Goal: Task Accomplishment & Management: Complete application form

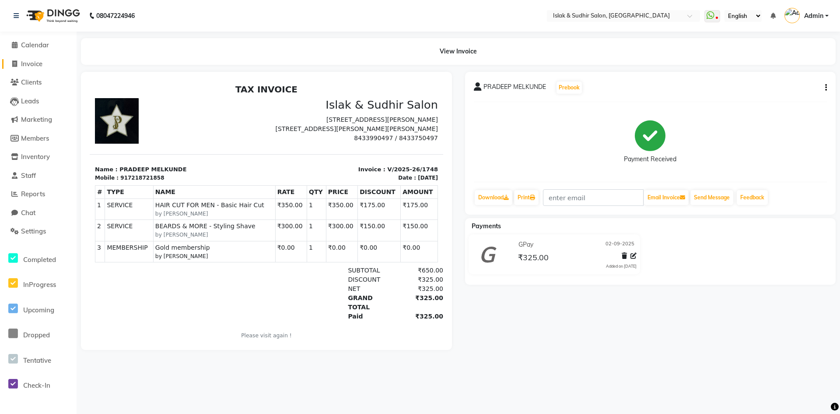
click at [30, 67] on span "Invoice" at bounding box center [31, 64] width 21 height 8
select select "7859"
select select "service"
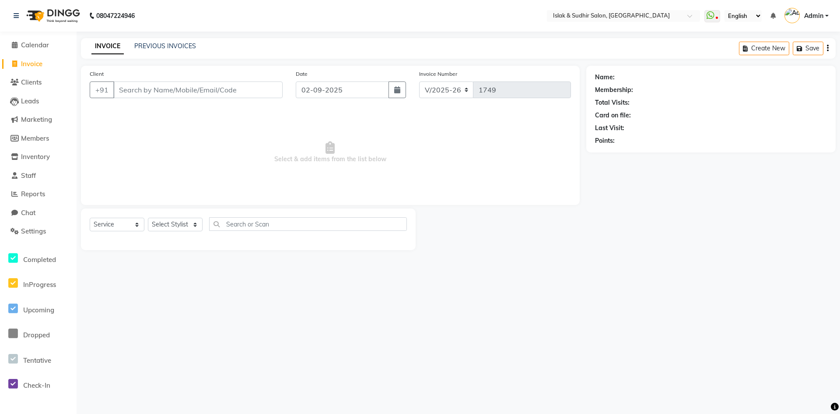
click at [158, 92] on input "Client" at bounding box center [197, 89] width 169 height 17
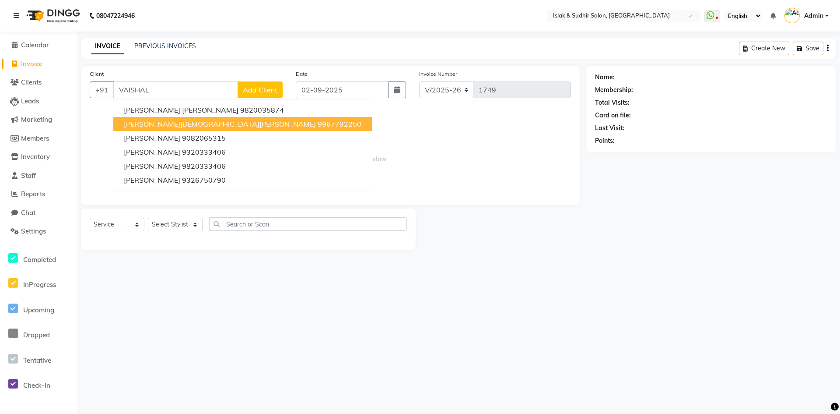
click at [205, 129] on button "[PERSON_NAME] [PERSON_NAME] 9967792250" at bounding box center [242, 124] width 259 height 14
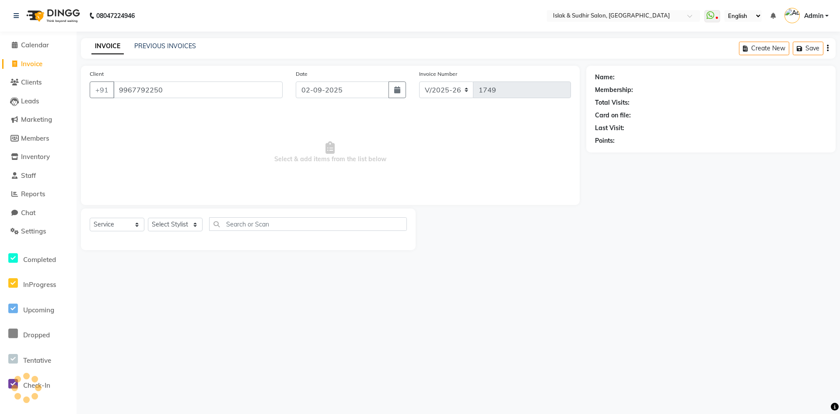
type input "9967792250"
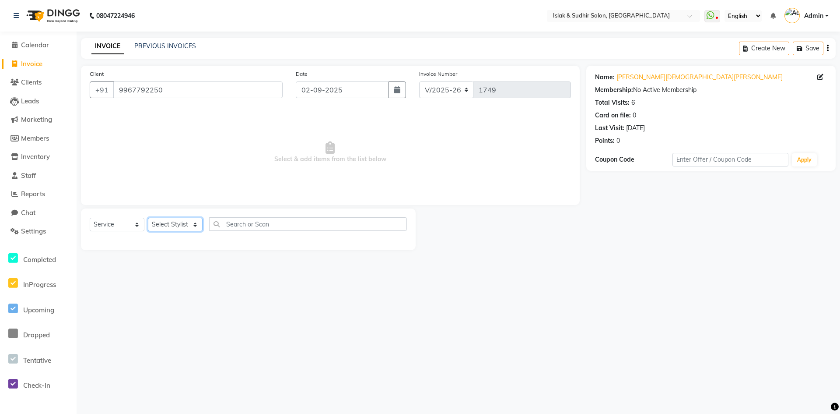
click at [194, 225] on select "Select Stylist [PERSON_NAME] [PERSON_NAME] [PERSON_NAME] ISLAK ISLAK & SUDHIR S…" at bounding box center [175, 225] width 55 height 14
select select "70514"
click at [148, 218] on select "Select Stylist [PERSON_NAME] [PERSON_NAME] [PERSON_NAME] ISLAK ISLAK & SUDHIR S…" at bounding box center [175, 225] width 55 height 14
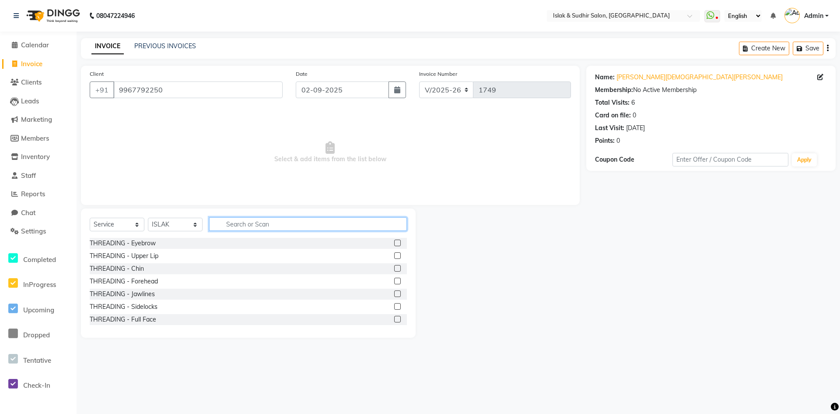
click at [262, 220] on input "text" at bounding box center [308, 224] width 198 height 14
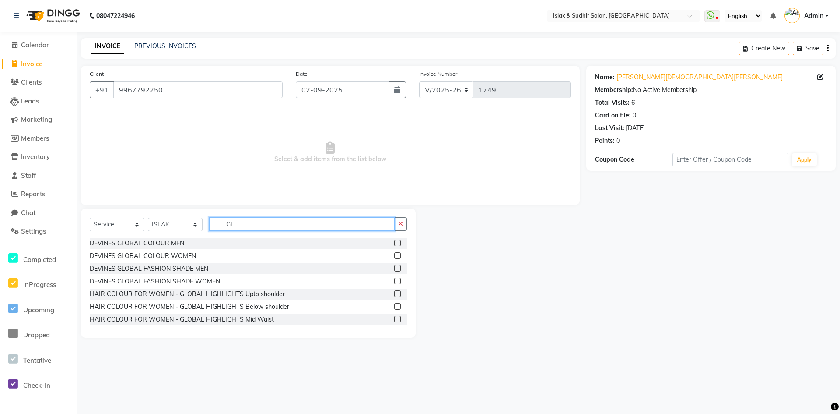
type input "G"
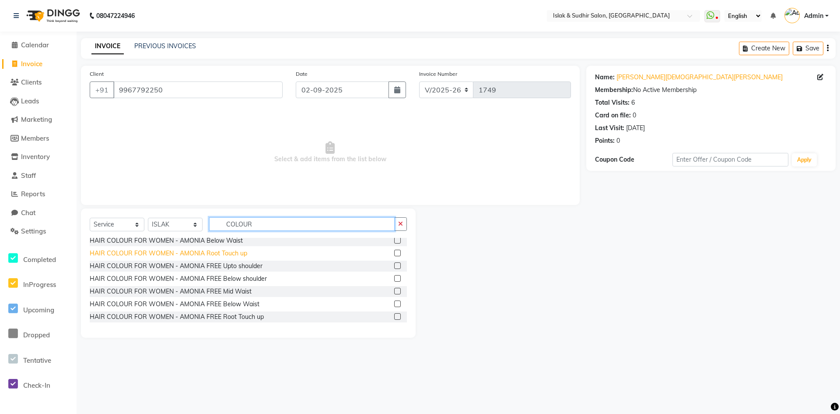
scroll to position [175, 0]
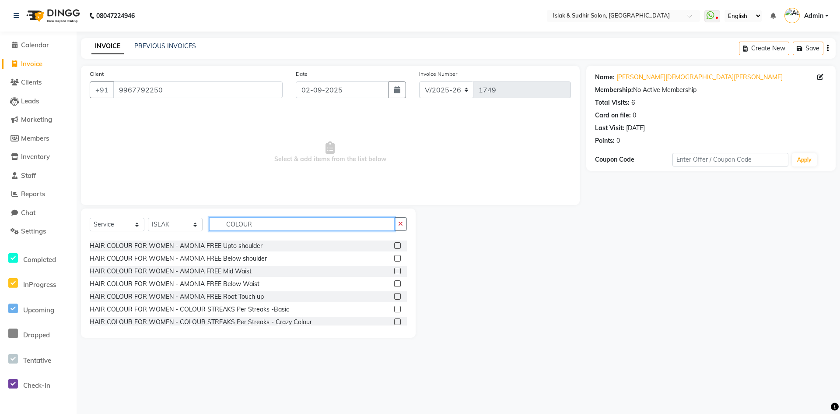
type input "COLOUR"
click at [394, 260] on label at bounding box center [397, 258] width 7 height 7
click at [394, 260] on input "checkbox" at bounding box center [397, 259] width 6 height 6
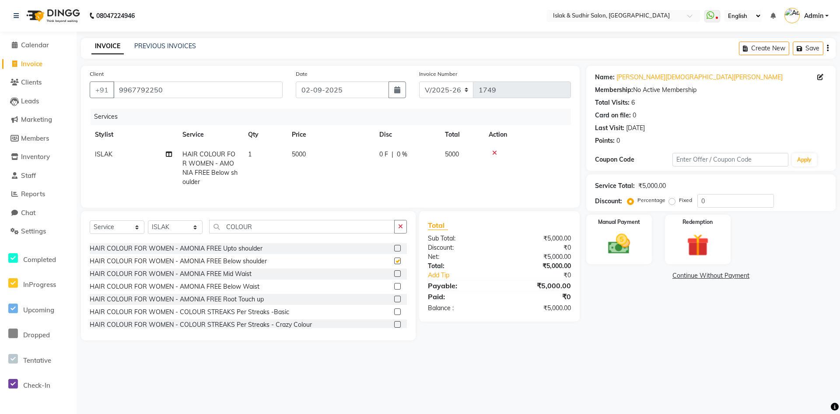
checkbox input "false"
click at [718, 197] on input "0" at bounding box center [736, 201] width 77 height 14
type input "20"
click at [640, 351] on main "INVOICE PREVIOUS INVOICES Create New Save Client [PHONE_NUMBER] Date [DATE] Inv…" at bounding box center [459, 195] width 764 height 315
click at [403, 232] on button "button" at bounding box center [400, 227] width 13 height 14
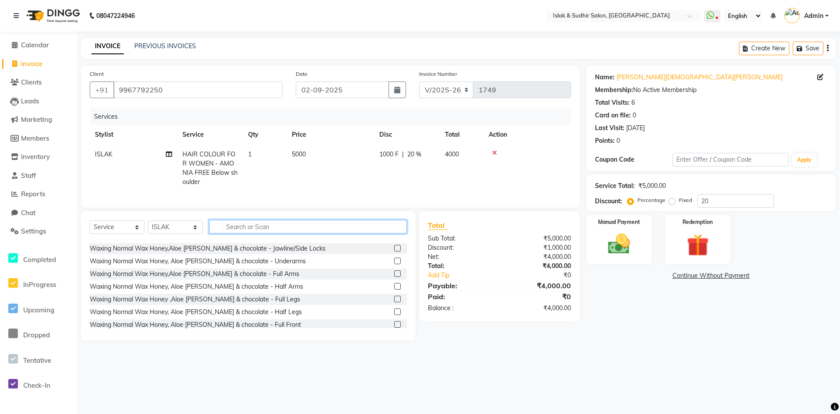
click at [315, 233] on input "text" at bounding box center [308, 227] width 198 height 14
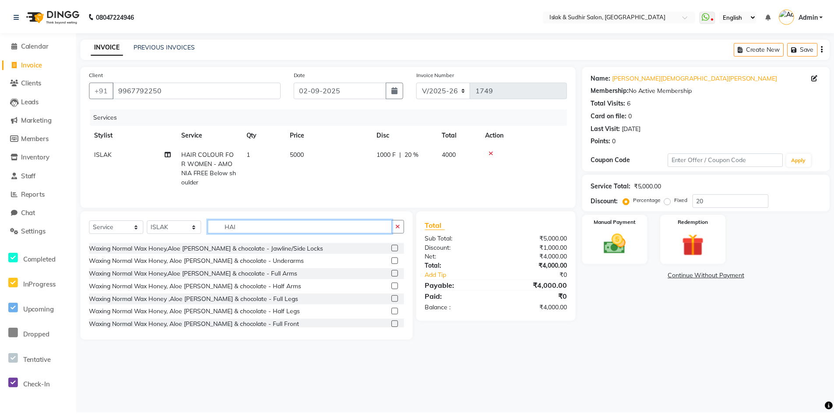
scroll to position [0, 0]
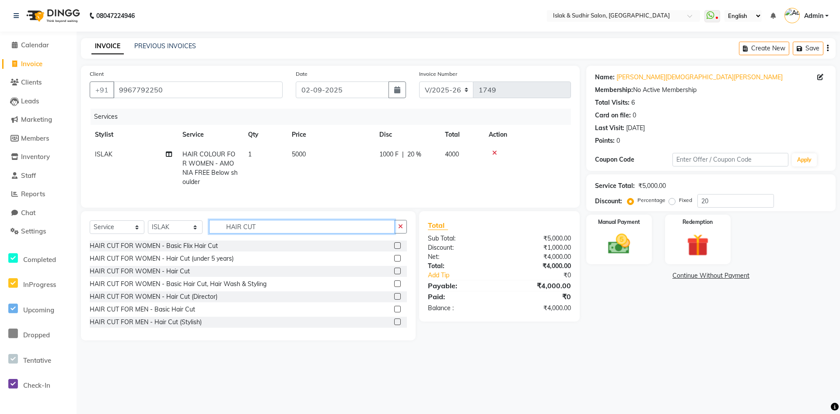
type input "HAIR CUT"
click at [394, 287] on label at bounding box center [397, 283] width 7 height 7
click at [394, 287] on input "checkbox" at bounding box center [397, 284] width 6 height 6
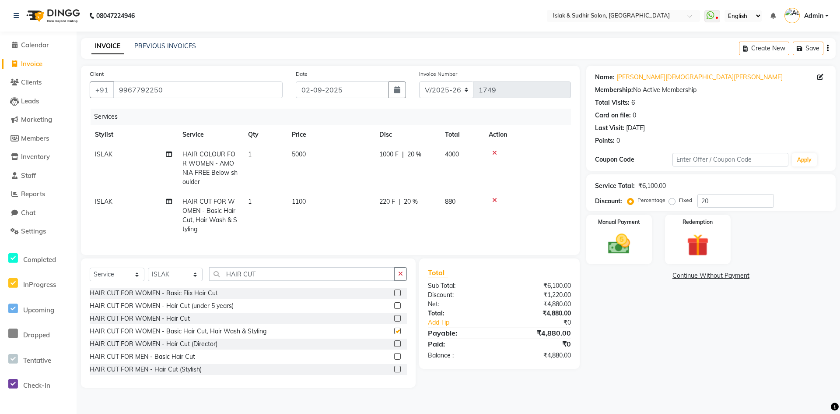
checkbox input "false"
click at [407, 199] on span "20 %" at bounding box center [411, 201] width 14 height 9
select select "70514"
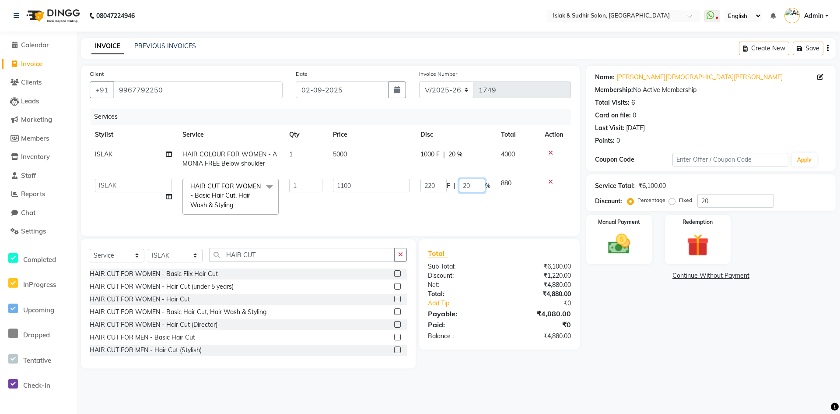
click at [467, 183] on input "20" at bounding box center [472, 186] width 26 height 14
type input "50"
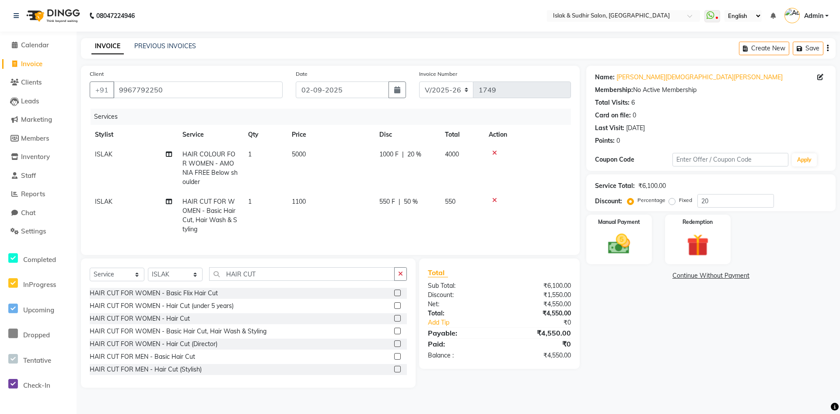
click at [626, 410] on div "08047224946 Select Location × Islak & Sudhir Salon, Vikhroli WhatsApp Status ✕ …" at bounding box center [420, 207] width 840 height 414
click at [201, 281] on select "Select Stylist [PERSON_NAME] [PERSON_NAME] [PERSON_NAME] ISLAK ISLAK & SUDHIR S…" at bounding box center [175, 274] width 55 height 14
select select "70490"
click at [148, 274] on select "Select Stylist [PERSON_NAME] [PERSON_NAME] [PERSON_NAME] ISLAK ISLAK & SUDHIR S…" at bounding box center [175, 274] width 55 height 14
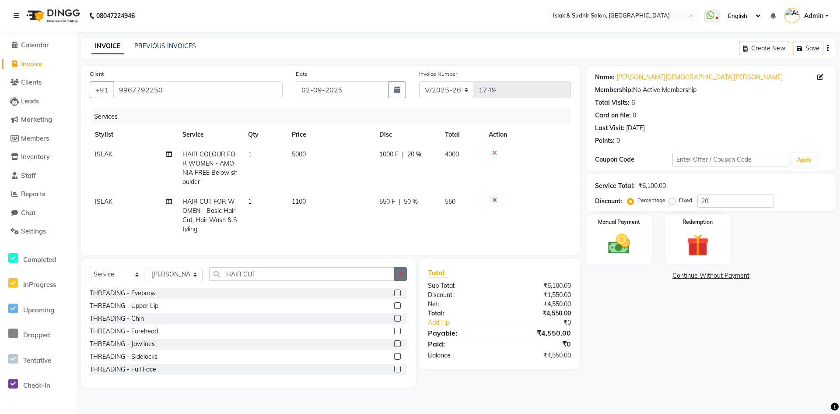
click at [401, 277] on icon "button" at bounding box center [400, 274] width 5 height 6
click at [295, 277] on input "text" at bounding box center [308, 274] width 198 height 14
type input "DETAN"
click at [394, 321] on label at bounding box center [397, 318] width 7 height 7
click at [394, 321] on input "checkbox" at bounding box center [397, 319] width 6 height 6
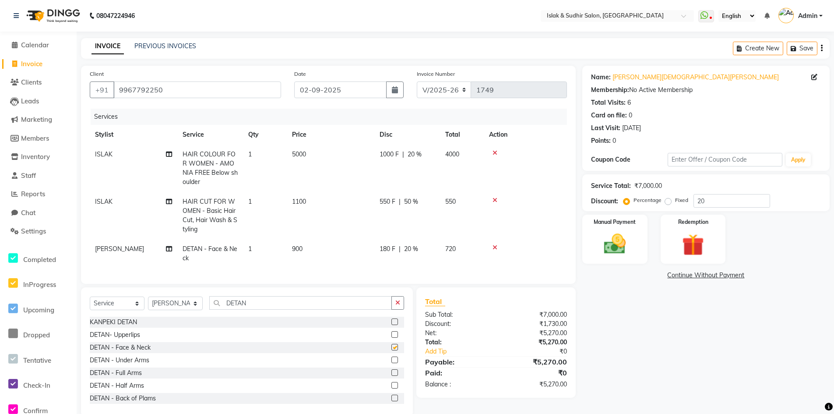
checkbox input "false"
click at [396, 306] on icon "button" at bounding box center [397, 302] width 5 height 6
click at [298, 308] on input "text" at bounding box center [306, 303] width 195 height 14
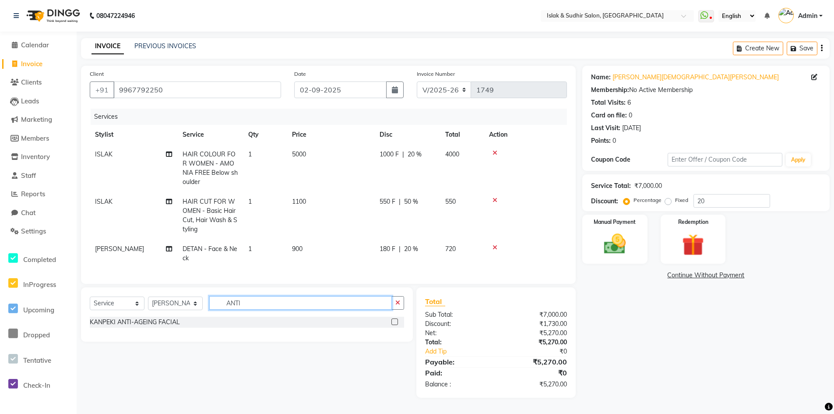
type input "ANTI"
click at [397, 325] on label at bounding box center [394, 321] width 7 height 7
click at [397, 325] on input "checkbox" at bounding box center [394, 322] width 6 height 6
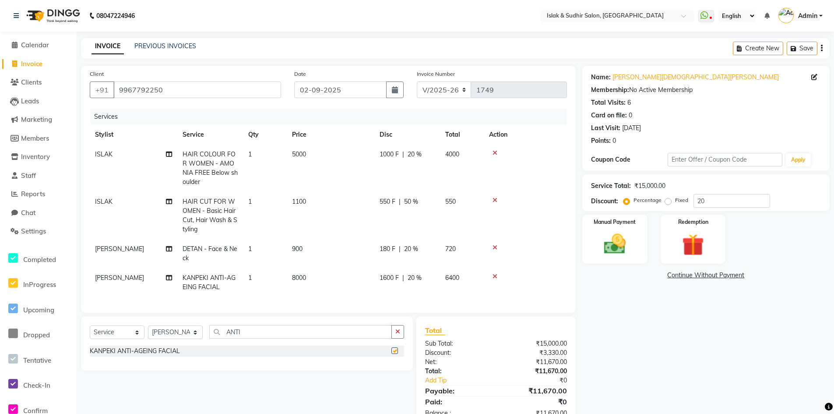
checkbox input "false"
click at [297, 278] on span "8000" at bounding box center [299, 278] width 14 height 8
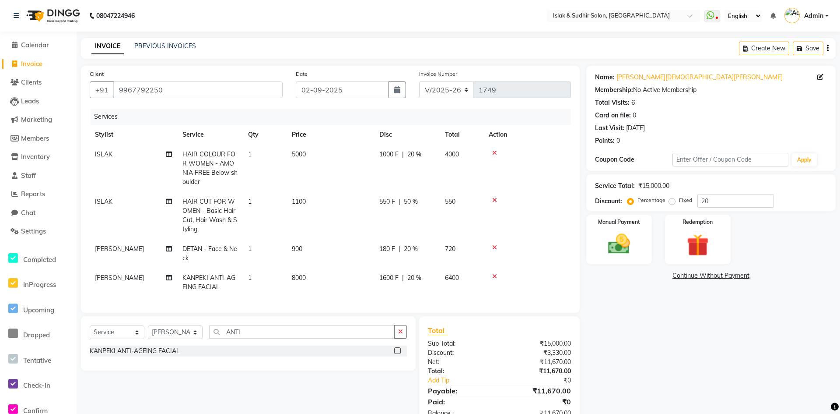
select select "70490"
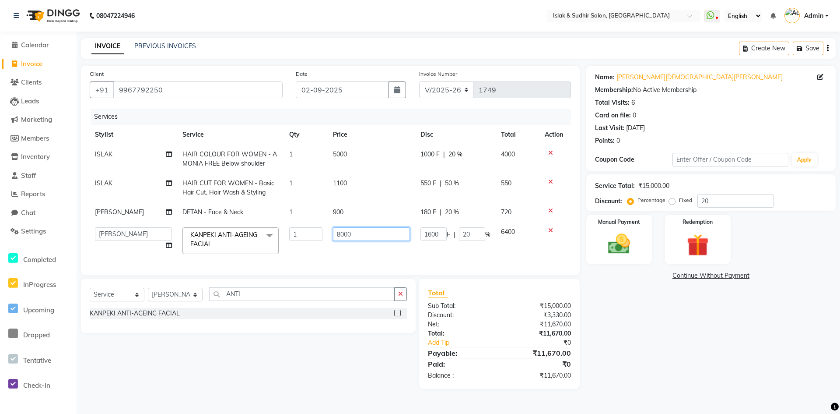
click at [342, 235] on input "8000" at bounding box center [371, 234] width 77 height 14
type input "6000"
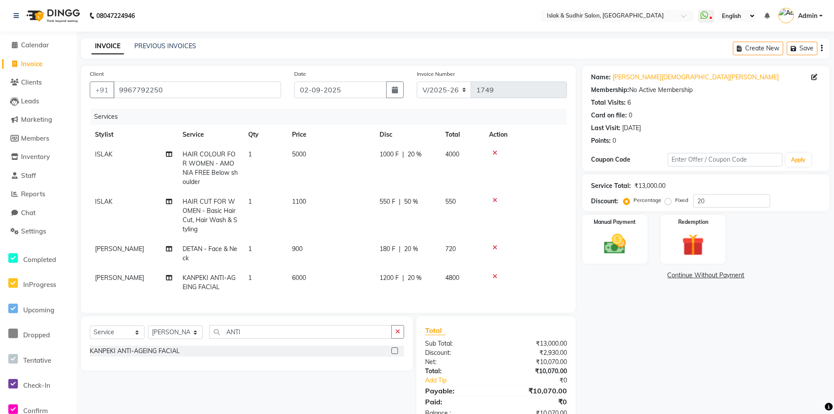
click at [412, 278] on span "20 %" at bounding box center [415, 277] width 14 height 9
select select "70490"
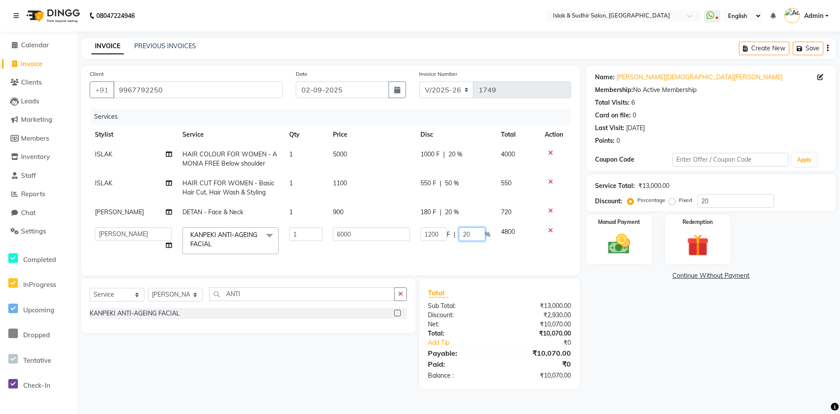
click at [466, 235] on input "20" at bounding box center [472, 234] width 26 height 14
type input "30"
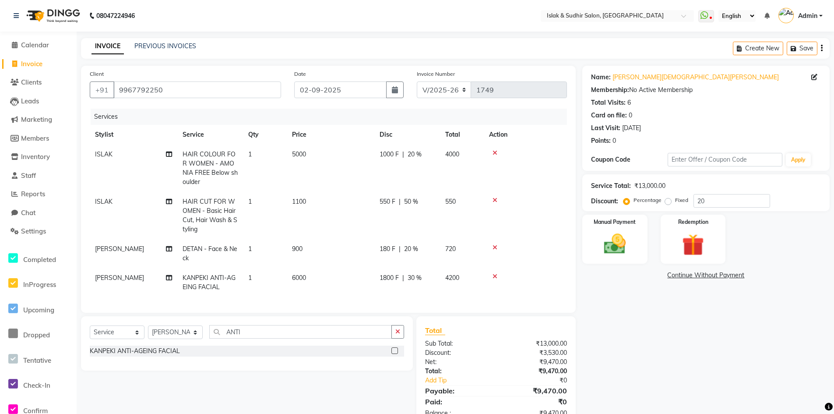
click at [636, 391] on div "Name: [PERSON_NAME] [PERSON_NAME] Membership: No Active Membership Total Visits…" at bounding box center [709, 246] width 254 height 361
click at [126, 339] on select "Select Service Product Membership Package Voucher Prepaid Gift Card" at bounding box center [117, 332] width 55 height 14
select select "product"
click at [90, 332] on select "Select Service Product Membership Package Voucher Prepaid Gift Card" at bounding box center [117, 332] width 55 height 14
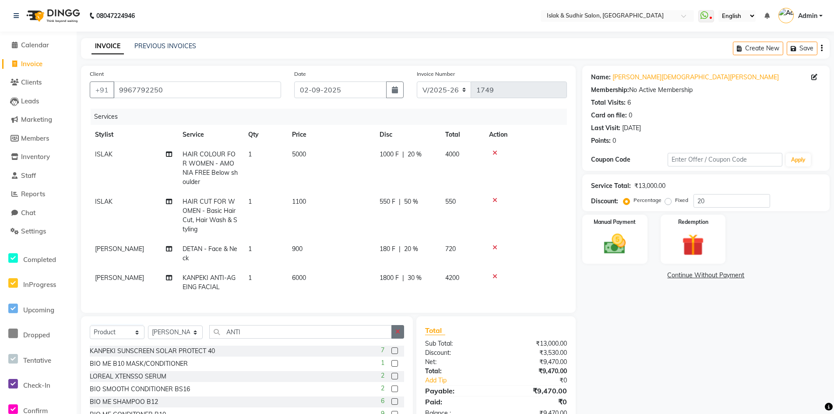
click at [398, 338] on button "button" at bounding box center [397, 332] width 13 height 14
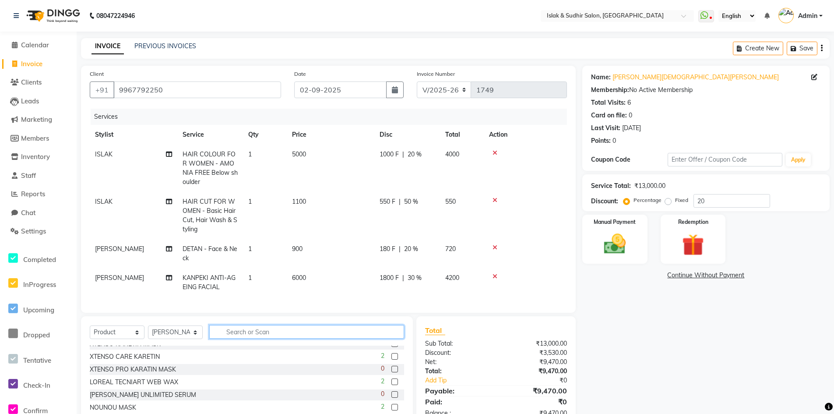
scroll to position [131, 0]
click at [271, 336] on input "text" at bounding box center [306, 332] width 195 height 14
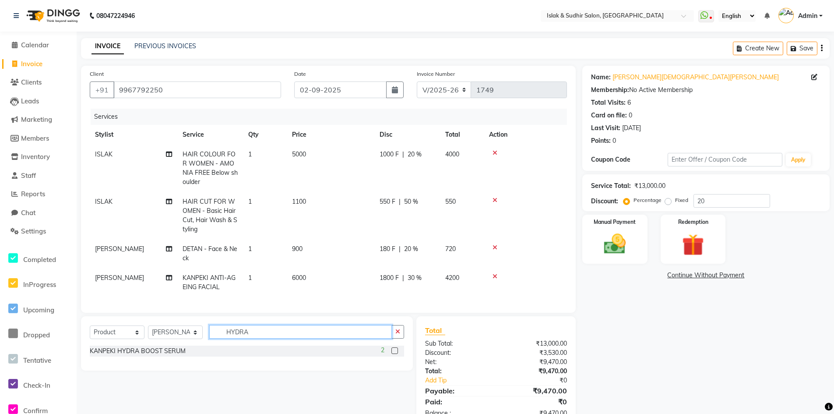
type input "HYDRA"
click at [395, 354] on label at bounding box center [394, 350] width 7 height 7
click at [395, 354] on input "checkbox" at bounding box center [394, 351] width 6 height 6
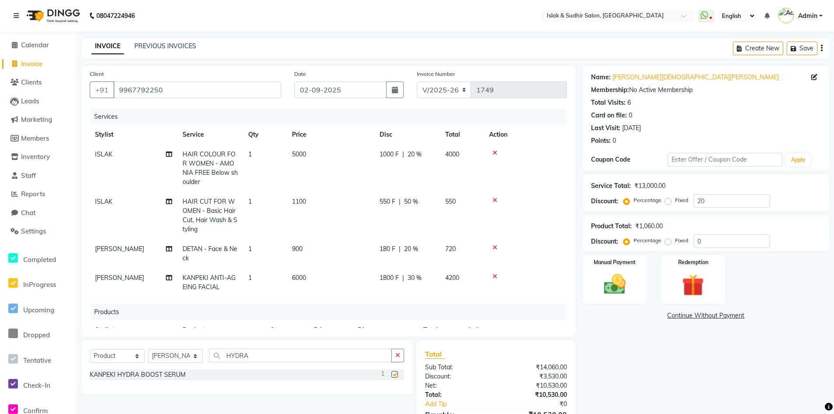
checkbox input "false"
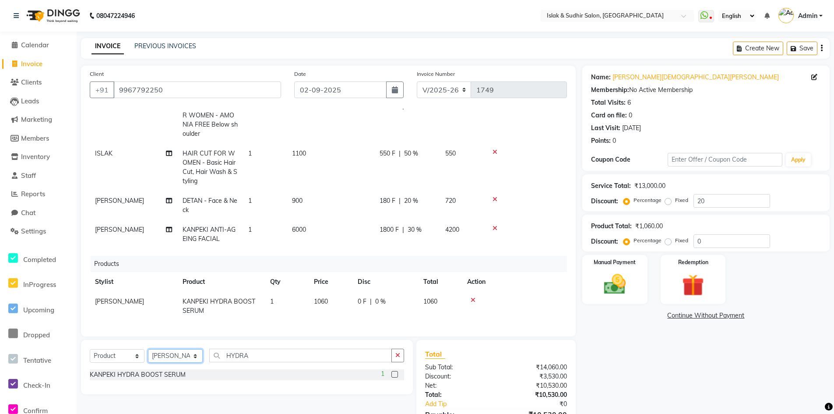
click at [176, 354] on select "Select Stylist [PERSON_NAME] [PERSON_NAME] [PERSON_NAME] ISLAK ISLAK & SUDHIR S…" at bounding box center [175, 356] width 55 height 14
select select "70514"
click at [148, 349] on select "Select Stylist [PERSON_NAME] [PERSON_NAME] [PERSON_NAME] ISLAK ISLAK & SUDHIR S…" at bounding box center [175, 356] width 55 height 14
click at [398, 356] on icon "button" at bounding box center [397, 355] width 5 height 6
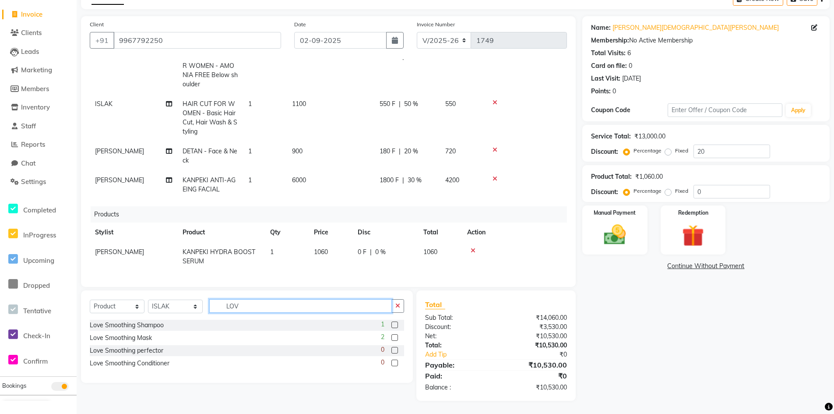
scroll to position [49, 0]
type input "LOV"
click at [394, 325] on label at bounding box center [394, 324] width 7 height 7
click at [394, 325] on input "checkbox" at bounding box center [394, 325] width 6 height 6
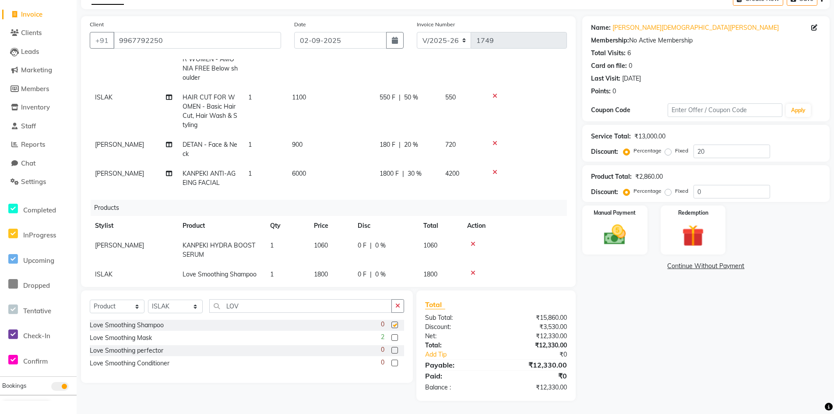
checkbox input "false"
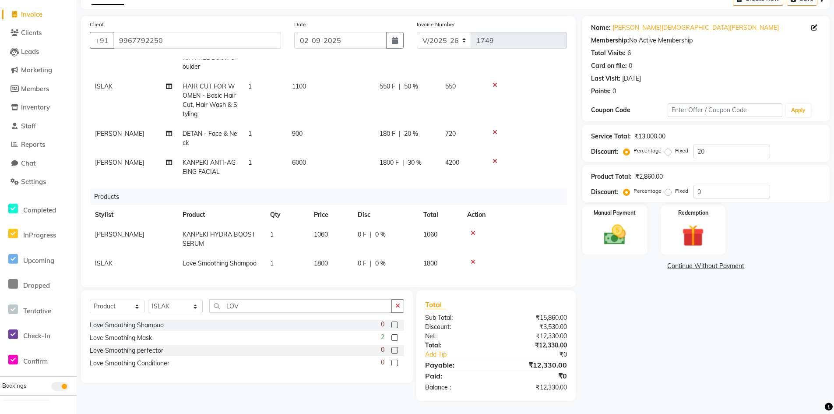
scroll to position [74, 0]
click at [396, 306] on icon "button" at bounding box center [397, 305] width 5 height 6
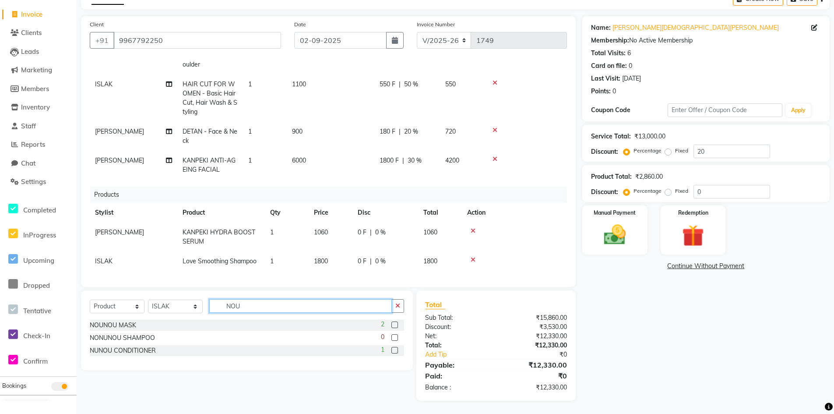
type input "NOU"
click at [394, 349] on label at bounding box center [394, 350] width 7 height 7
click at [394, 349] on input "checkbox" at bounding box center [394, 351] width 6 height 6
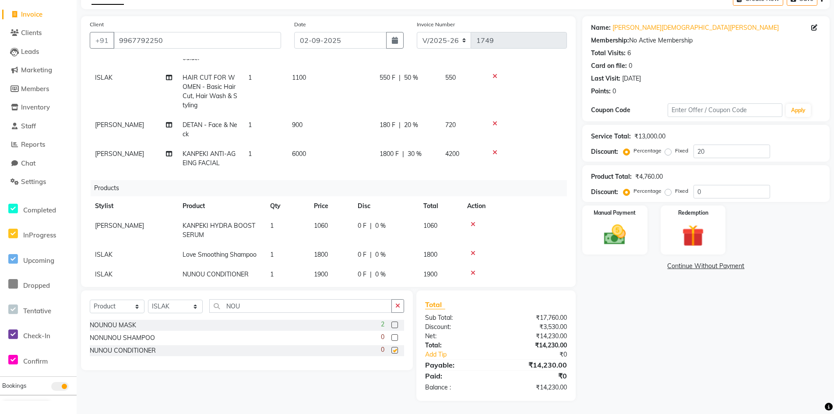
checkbox input "false"
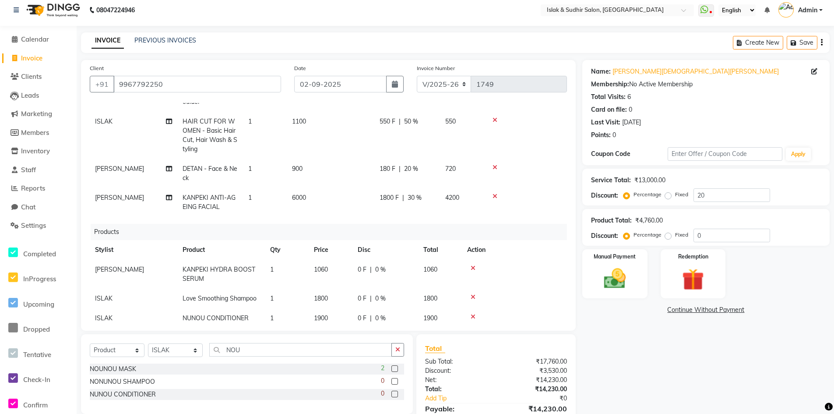
scroll to position [94, 0]
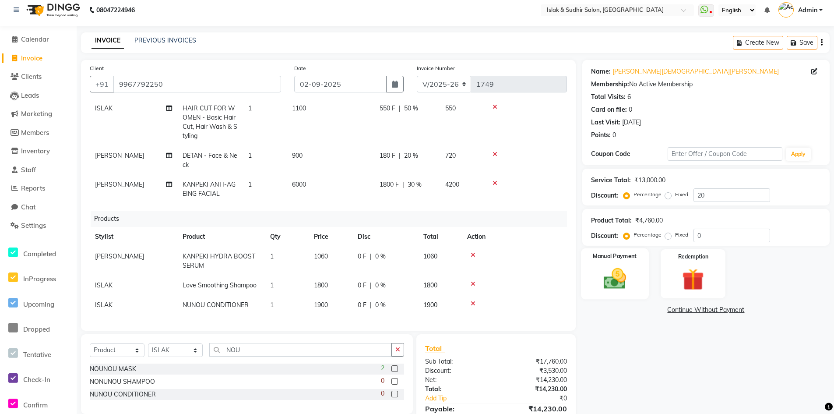
click at [621, 289] on img at bounding box center [614, 278] width 37 height 26
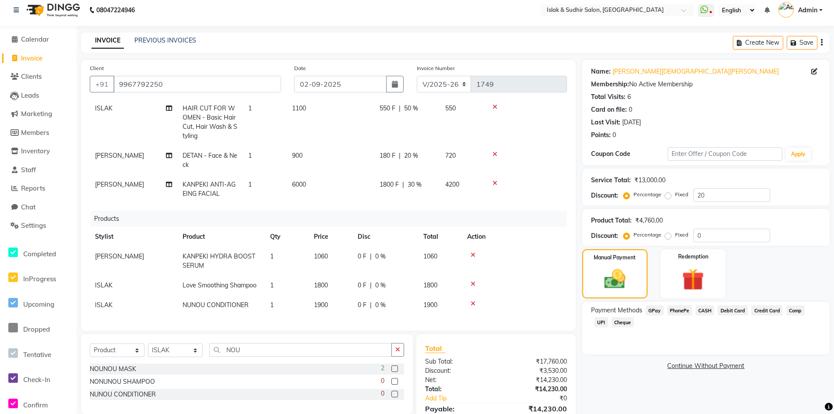
click at [654, 307] on span "GPay" at bounding box center [655, 310] width 18 height 10
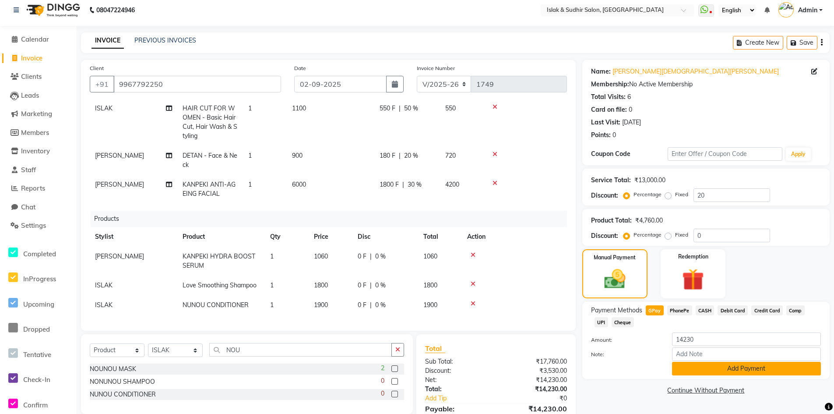
click at [747, 366] on button "Add Payment" at bounding box center [746, 369] width 149 height 14
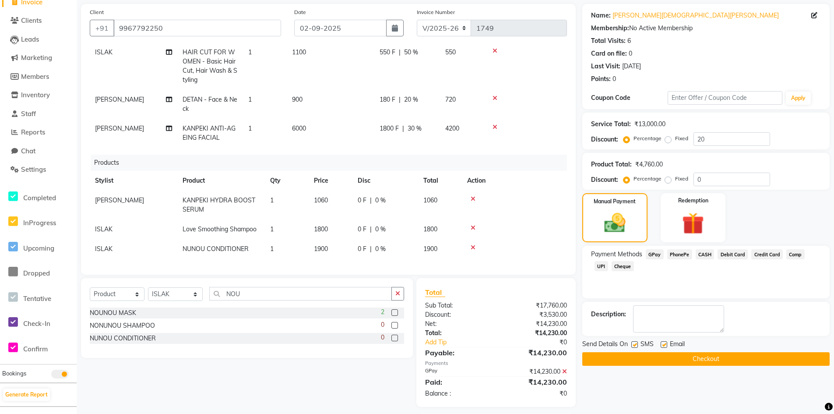
scroll to position [68, 0]
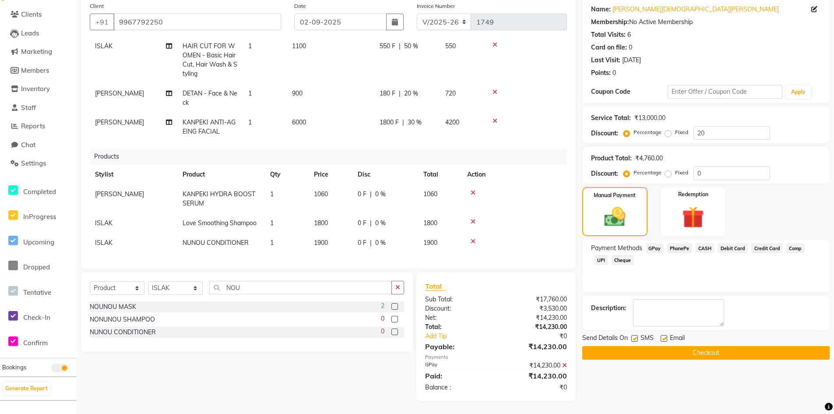
click at [712, 354] on button "Checkout" at bounding box center [705, 353] width 247 height 14
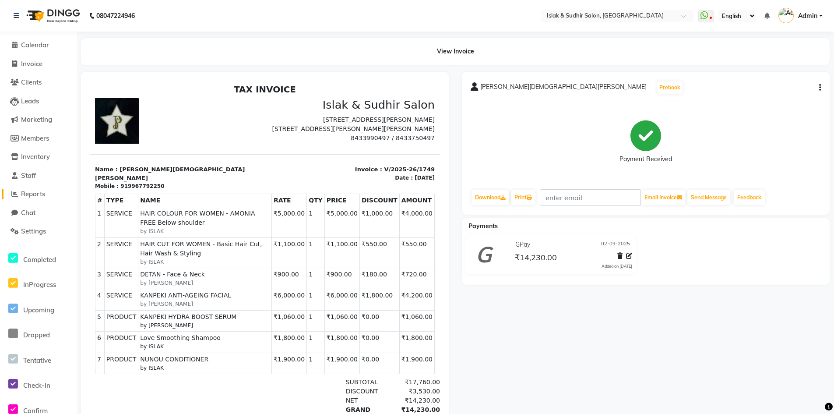
click at [35, 196] on span "Reports" at bounding box center [33, 194] width 24 height 8
